Goal: Information Seeking & Learning: Learn about a topic

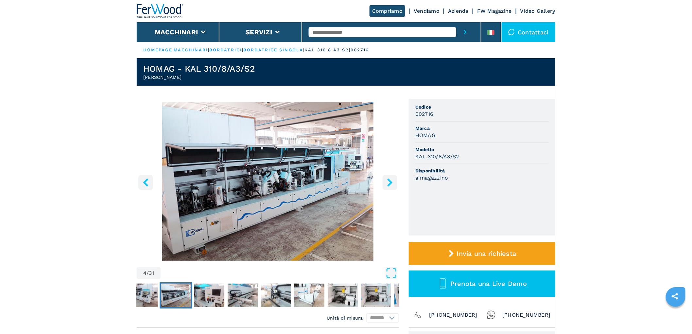
click at [394, 183] on icon "right-button" at bounding box center [390, 182] width 8 height 8
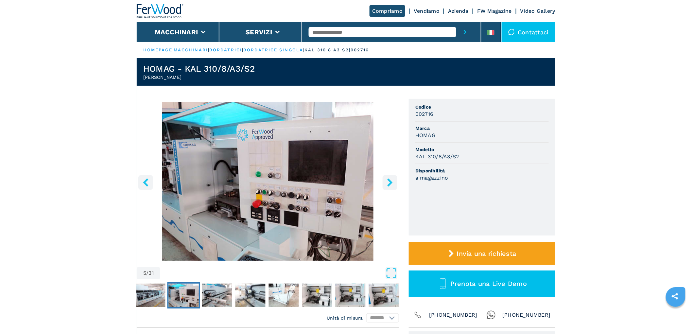
click at [394, 183] on icon "right-button" at bounding box center [390, 182] width 8 height 8
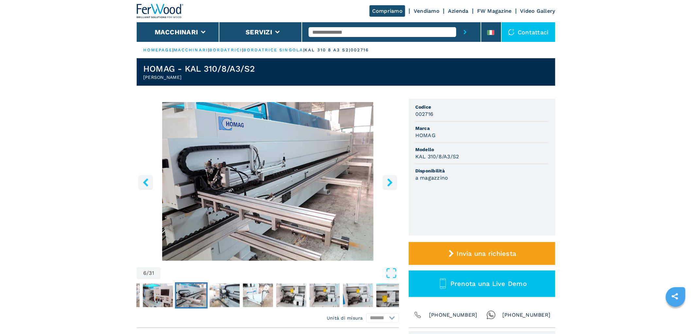
click at [394, 183] on icon "right-button" at bounding box center [390, 182] width 8 height 8
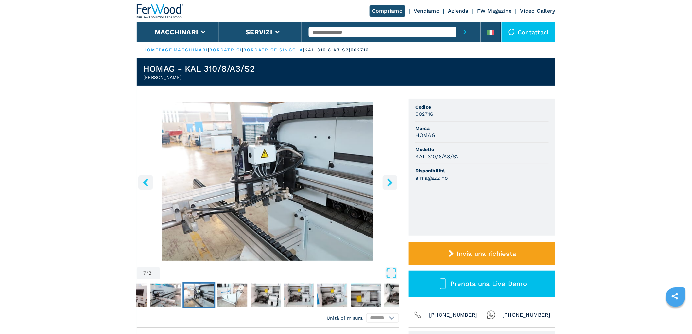
click at [394, 183] on icon "right-button" at bounding box center [390, 182] width 8 height 8
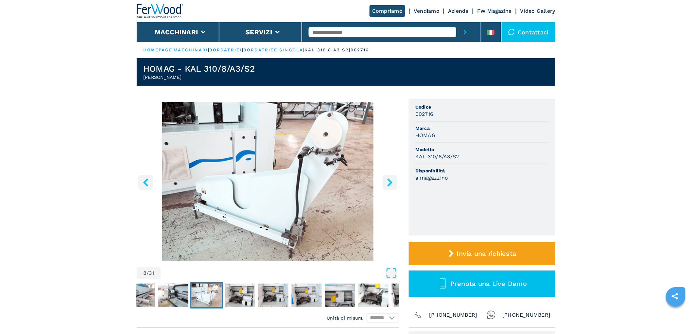
click at [394, 183] on icon "right-button" at bounding box center [390, 182] width 8 height 8
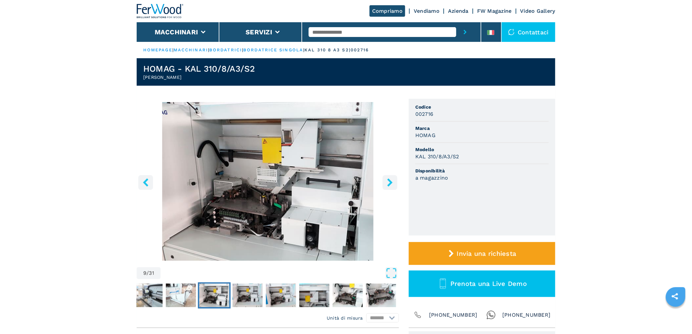
drag, startPoint x: 0, startPoint y: 0, endPoint x: 398, endPoint y: 182, distance: 437.7
click at [398, 182] on div "9 / 31" at bounding box center [268, 191] width 262 height 179
click at [391, 183] on icon "right-button" at bounding box center [389, 182] width 5 height 8
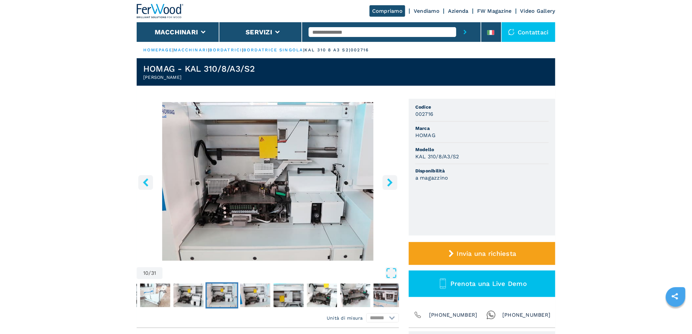
click at [391, 183] on icon "right-button" at bounding box center [389, 182] width 5 height 8
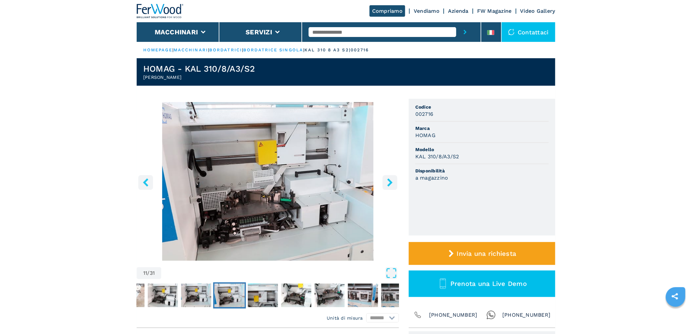
click at [391, 183] on icon "right-button" at bounding box center [389, 182] width 5 height 8
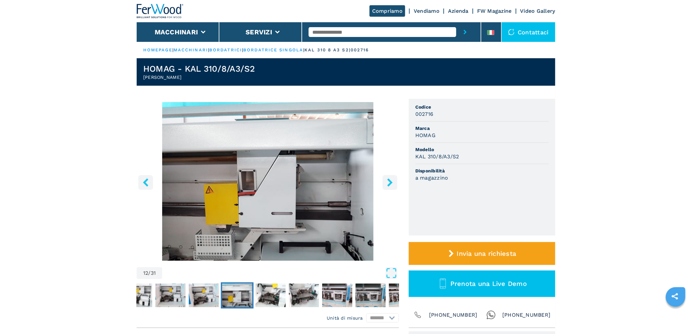
click at [391, 183] on icon "right-button" at bounding box center [389, 182] width 5 height 8
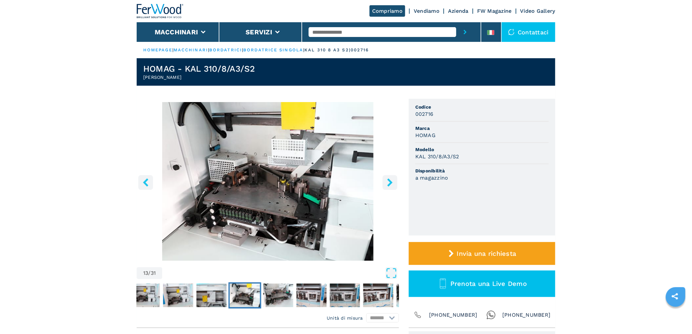
click at [391, 183] on icon "right-button" at bounding box center [389, 182] width 5 height 8
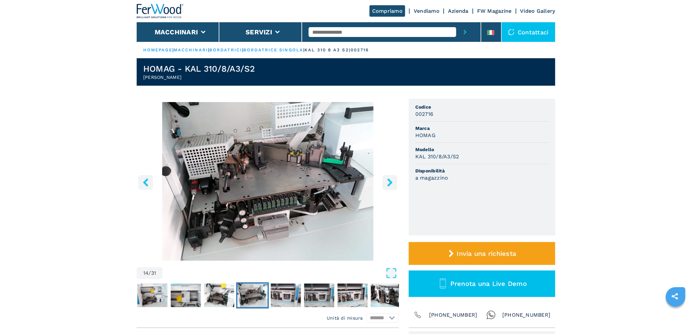
click at [391, 183] on icon "right-button" at bounding box center [389, 182] width 5 height 8
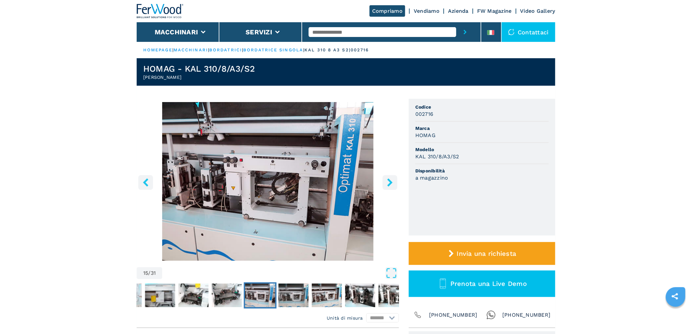
click at [391, 183] on icon "right-button" at bounding box center [389, 182] width 5 height 8
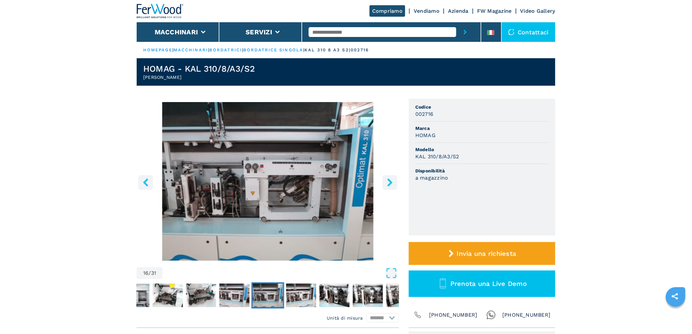
click at [391, 183] on icon "right-button" at bounding box center [389, 182] width 5 height 8
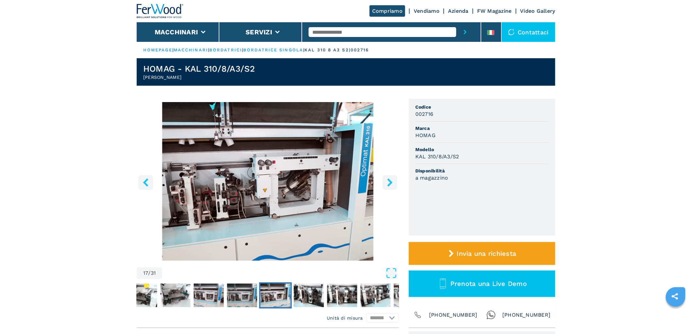
click at [391, 183] on icon "right-button" at bounding box center [389, 182] width 5 height 8
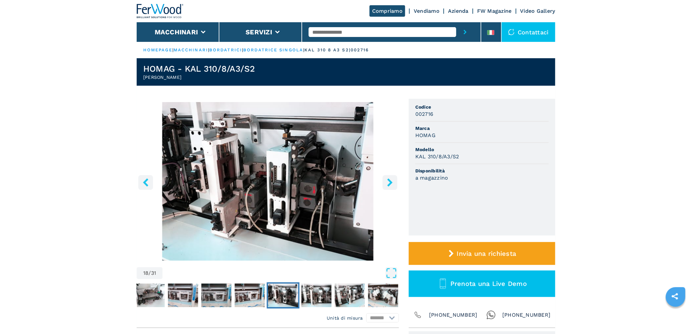
click at [391, 183] on icon "right-button" at bounding box center [389, 182] width 5 height 8
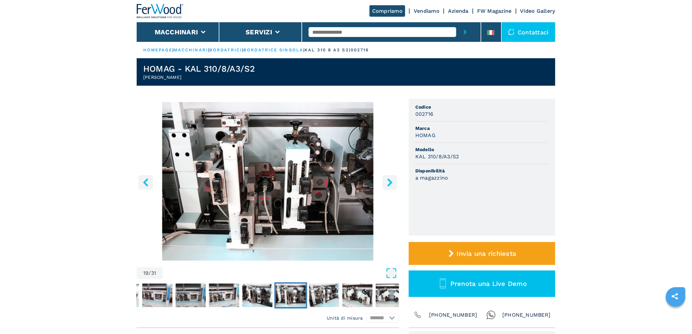
click at [391, 183] on icon "right-button" at bounding box center [389, 182] width 5 height 8
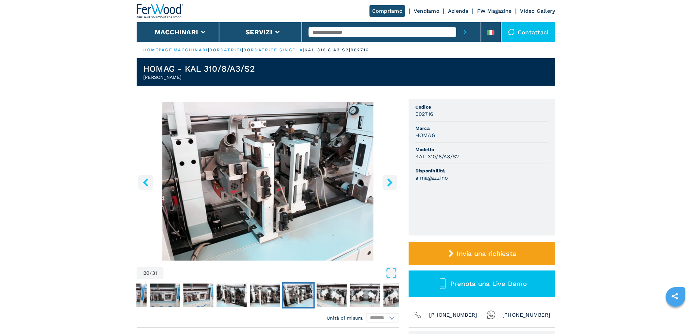
click at [391, 183] on icon "right-button" at bounding box center [389, 182] width 5 height 8
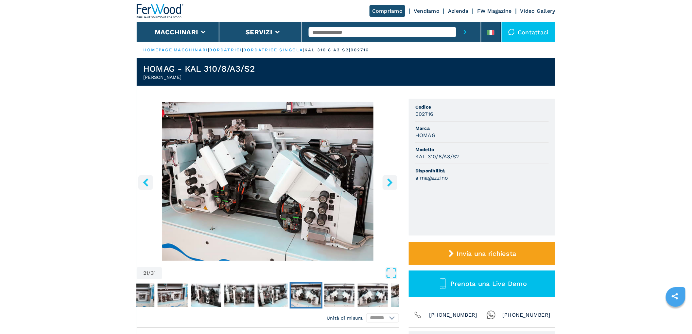
click at [391, 183] on icon "right-button" at bounding box center [389, 182] width 5 height 8
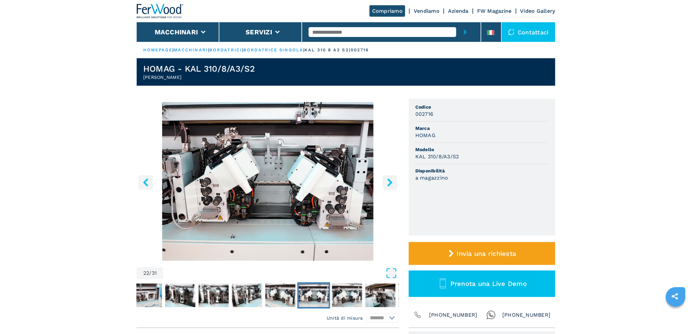
click at [391, 183] on icon "right-button" at bounding box center [389, 182] width 5 height 8
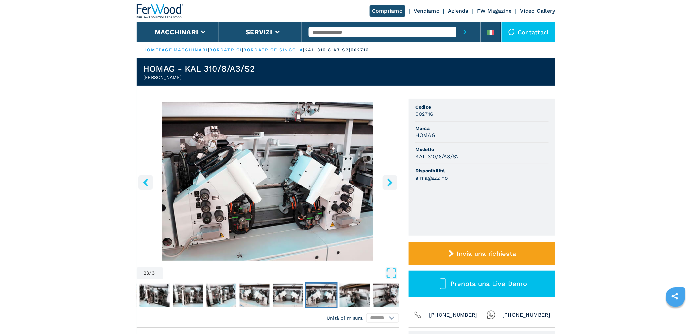
click at [391, 183] on icon "right-button" at bounding box center [389, 182] width 5 height 8
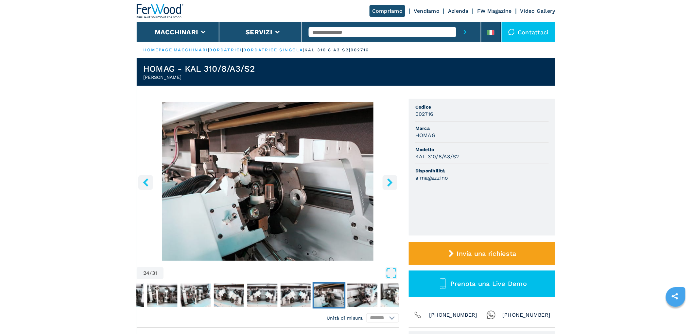
click at [391, 183] on icon "right-button" at bounding box center [389, 182] width 5 height 8
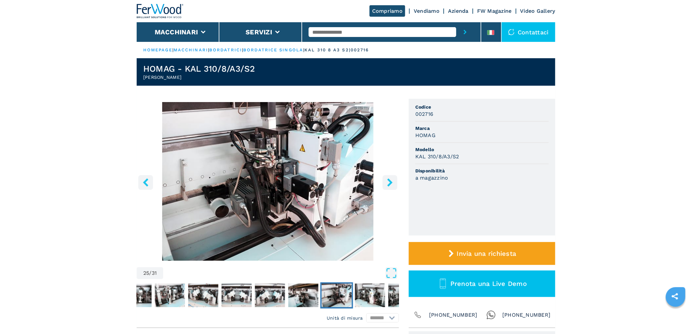
click at [391, 183] on icon "right-button" at bounding box center [389, 182] width 5 height 8
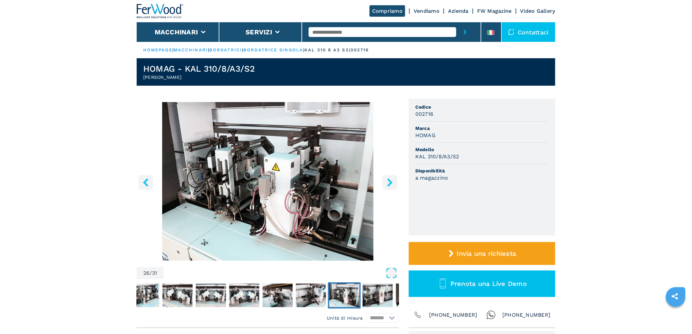
click at [391, 183] on icon "right-button" at bounding box center [389, 182] width 5 height 8
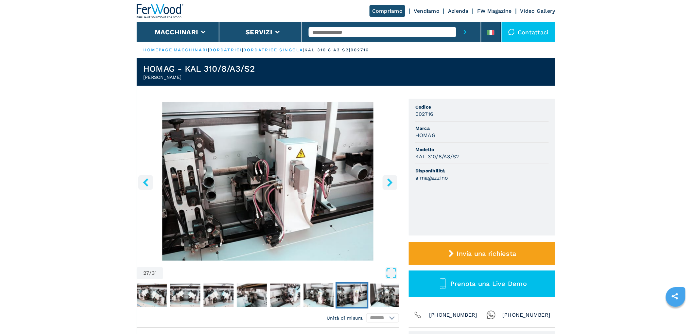
click at [391, 183] on icon "right-button" at bounding box center [389, 182] width 5 height 8
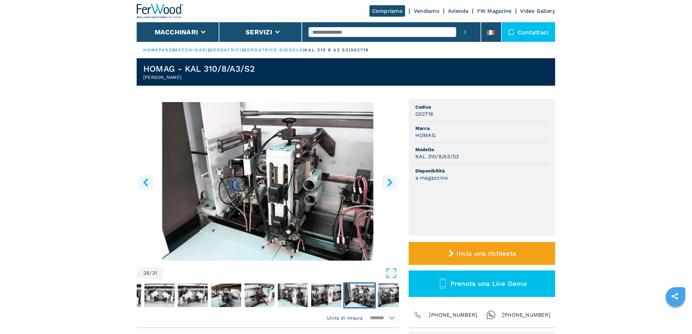
click at [391, 183] on icon "right-button" at bounding box center [389, 182] width 5 height 8
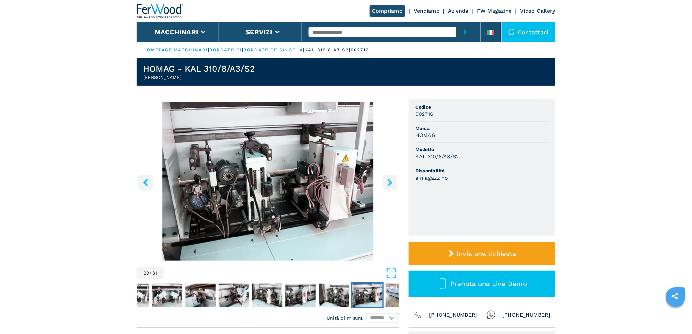
click at [391, 183] on icon "right-button" at bounding box center [389, 182] width 5 height 8
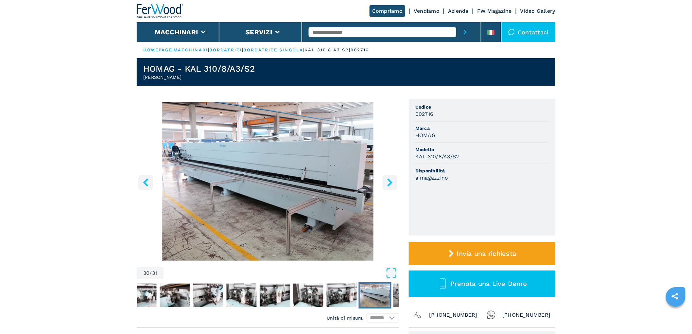
click at [391, 183] on icon "right-button" at bounding box center [389, 182] width 5 height 8
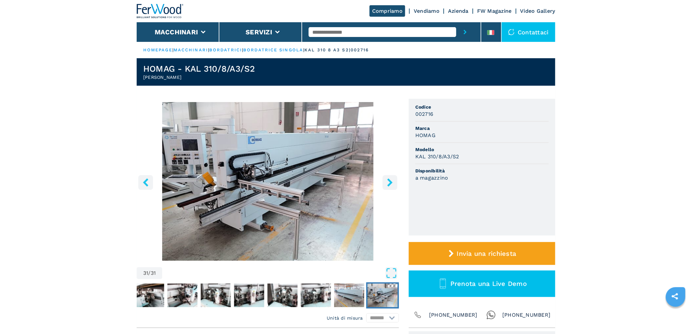
click at [351, 37] on div at bounding box center [392, 32] width 166 height 20
click at [351, 35] on input "text" at bounding box center [383, 32] width 148 height 10
type input "*****"
click at [457, 22] on button "submit-button" at bounding box center [466, 32] width 18 height 20
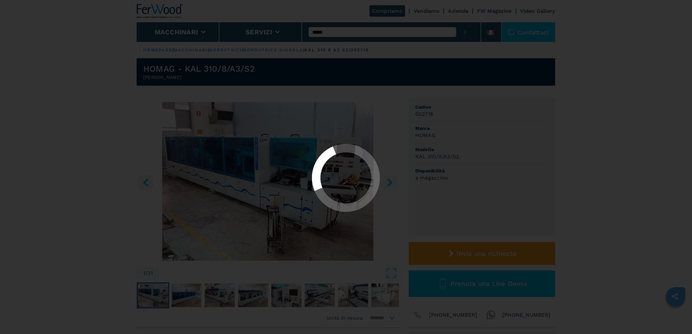
click at [321, 33] on div at bounding box center [346, 167] width 692 height 334
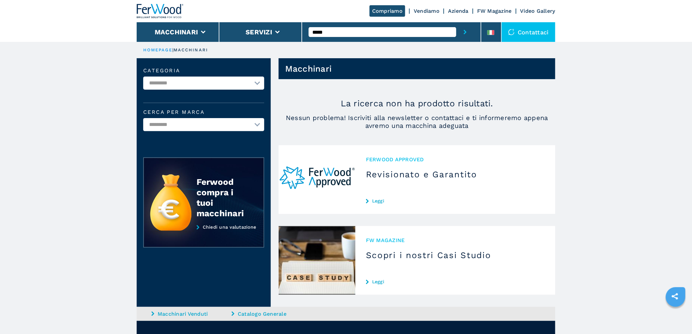
click at [322, 31] on input "*****" at bounding box center [383, 32] width 148 height 10
click at [457, 22] on button "submit-button" at bounding box center [466, 32] width 18 height 20
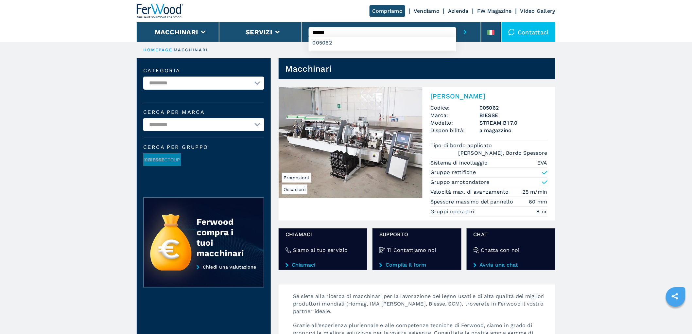
click at [343, 29] on input "******" at bounding box center [383, 32] width 148 height 10
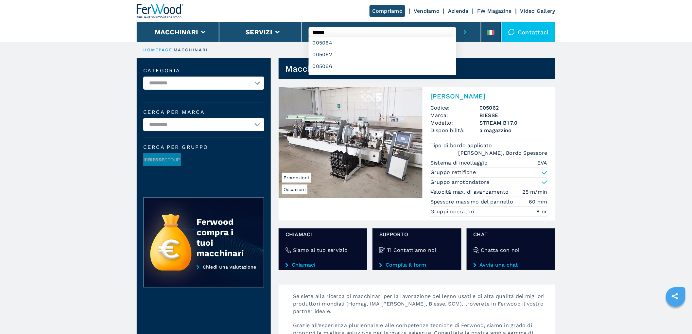
click at [457, 22] on button "submit-button" at bounding box center [466, 32] width 18 height 20
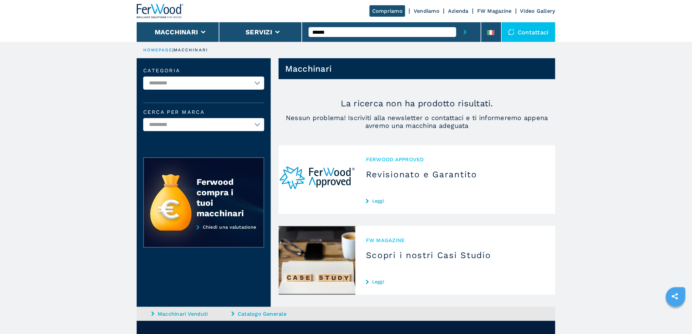
click at [334, 29] on input "******" at bounding box center [383, 32] width 148 height 10
drag, startPoint x: 322, startPoint y: 31, endPoint x: 362, endPoint y: 41, distance: 41.8
click at [362, 41] on div "******" at bounding box center [392, 32] width 166 height 20
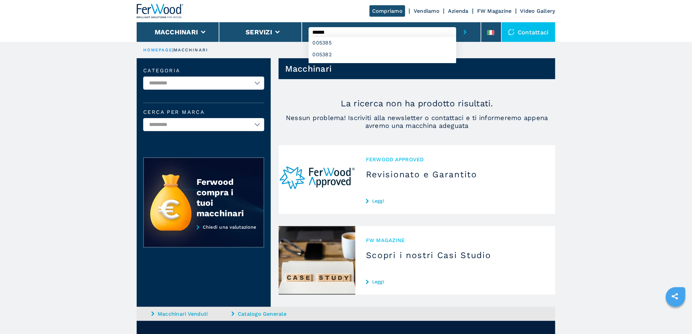
click at [457, 22] on button "submit-button" at bounding box center [466, 32] width 18 height 20
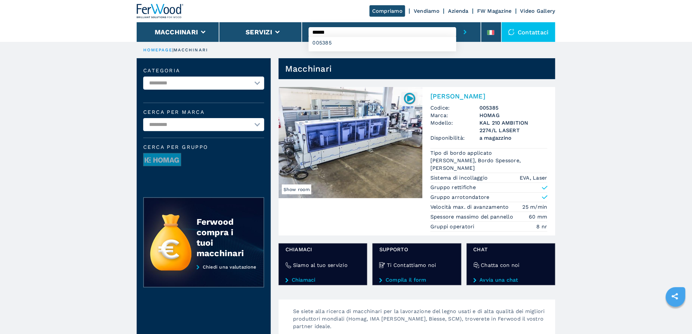
drag, startPoint x: 365, startPoint y: 33, endPoint x: 321, endPoint y: 36, distance: 44.0
click at [321, 35] on input "******" at bounding box center [383, 32] width 148 height 10
click at [457, 22] on button "submit-button" at bounding box center [466, 32] width 18 height 20
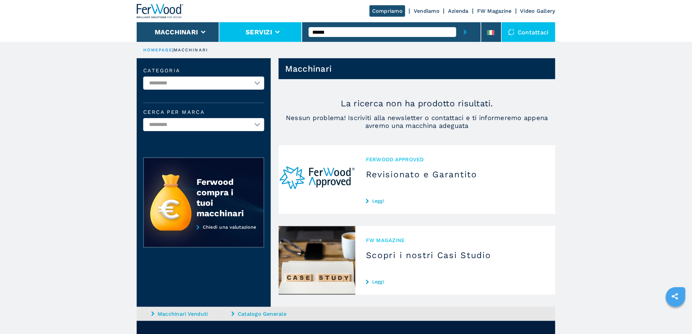
drag, startPoint x: 336, startPoint y: 32, endPoint x: 299, endPoint y: 40, distance: 37.8
click at [299, 40] on div "Compriamo Vendiamo Azienda FW Magazine Video Gallery Macchinari Servizi ****** …" at bounding box center [346, 21] width 419 height 42
type input "*******"
click at [457, 22] on button "submit-button" at bounding box center [466, 32] width 18 height 20
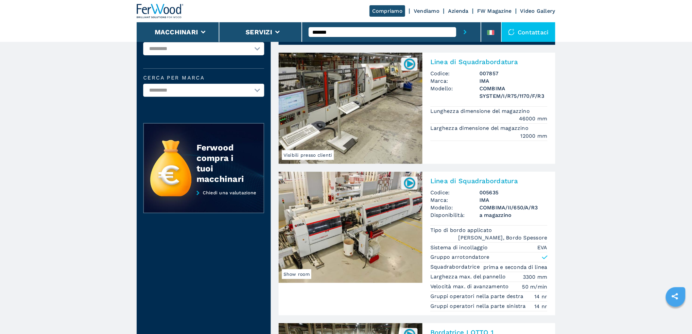
scroll to position [36, 0]
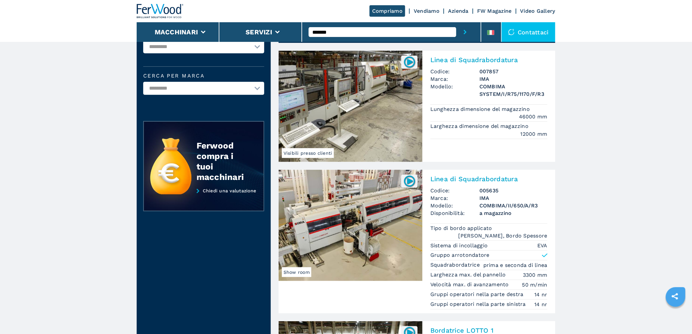
click at [509, 181] on h2 "Linea di Squadrabordatura" at bounding box center [489, 179] width 117 height 8
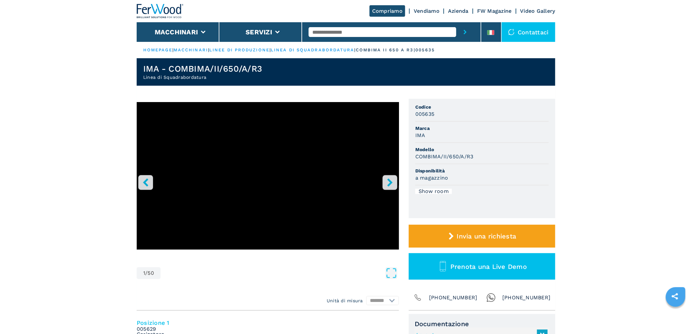
scroll to position [182, 0]
